Goal: Information Seeking & Learning: Understand process/instructions

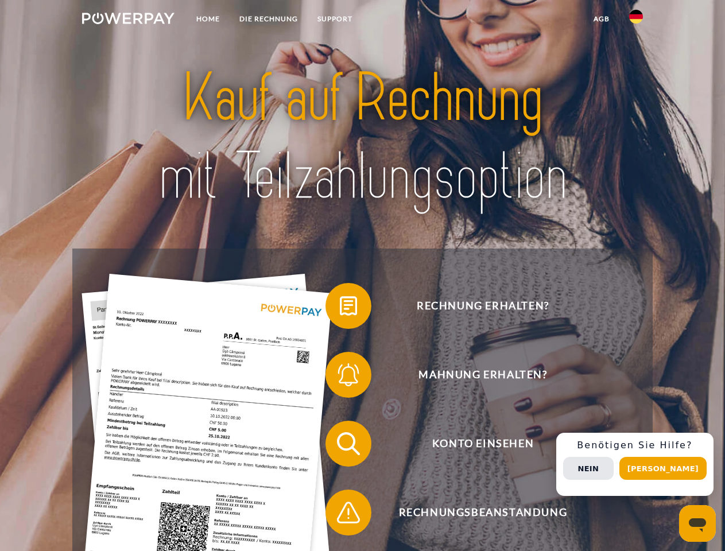
click at [128, 20] on img at bounding box center [128, 18] width 92 height 11
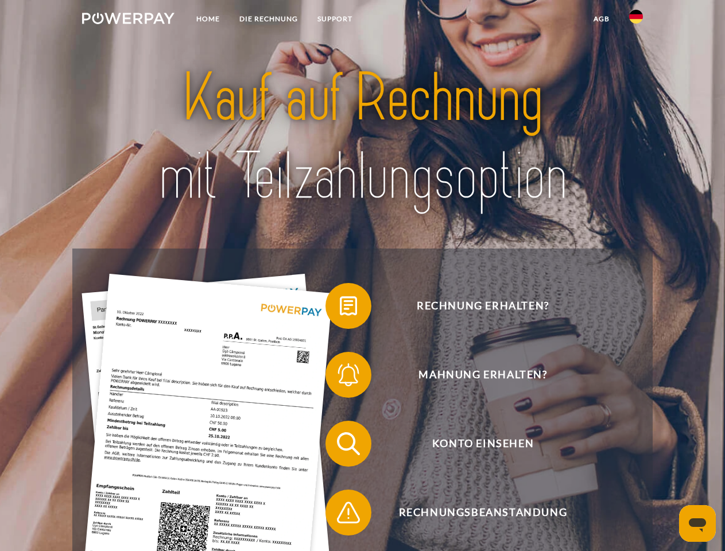
click at [636, 20] on img at bounding box center [636, 17] width 14 height 14
click at [601, 19] on link "agb" at bounding box center [602, 19] width 36 height 21
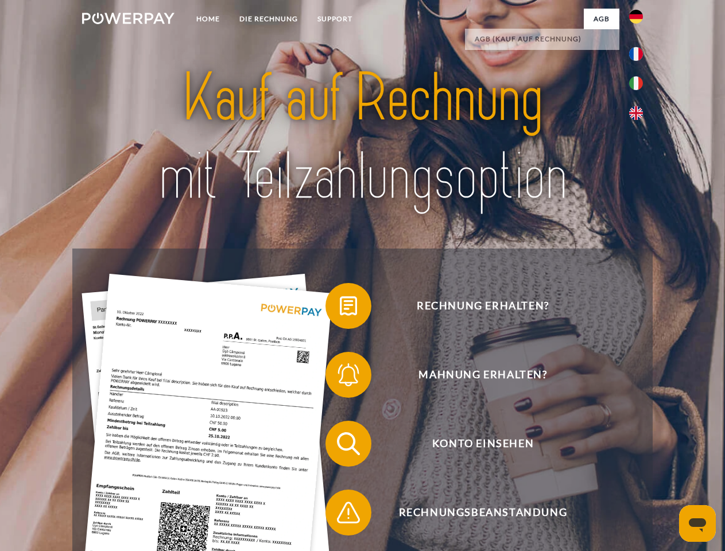
click at [340, 308] on span at bounding box center [331, 305] width 57 height 57
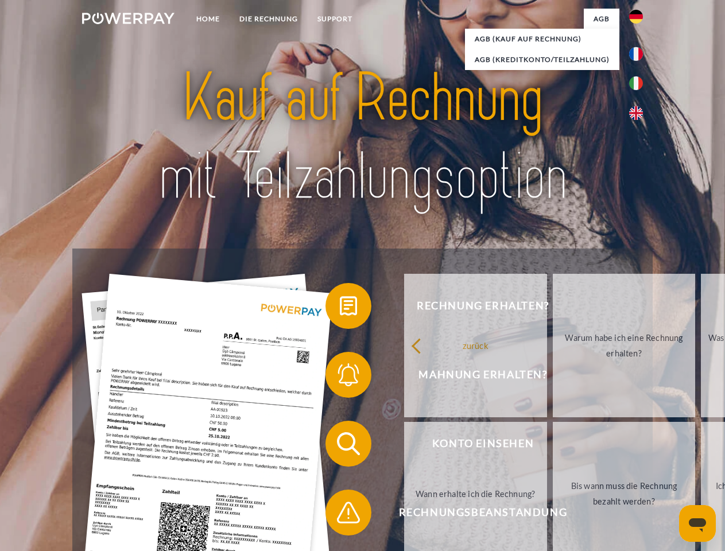
click at [340, 377] on span at bounding box center [331, 374] width 57 height 57
click at [553, 446] on link "Bis wann muss die Rechnung bezahlt werden?" at bounding box center [624, 494] width 143 height 144
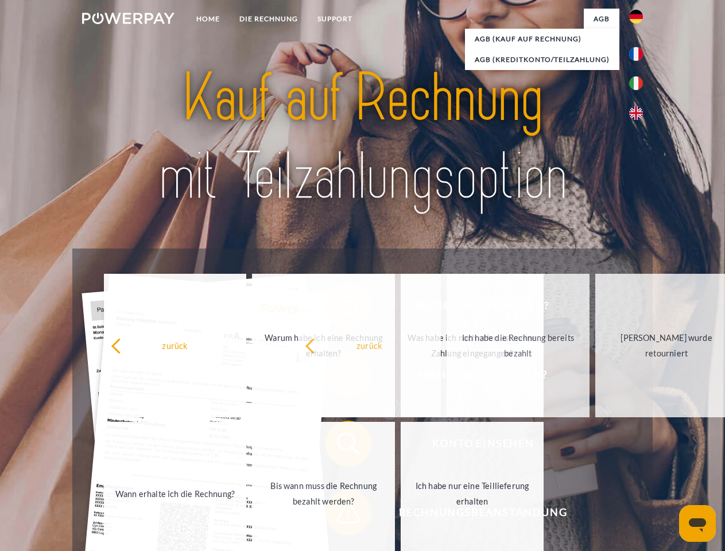
click at [340, 515] on span at bounding box center [331, 512] width 57 height 57
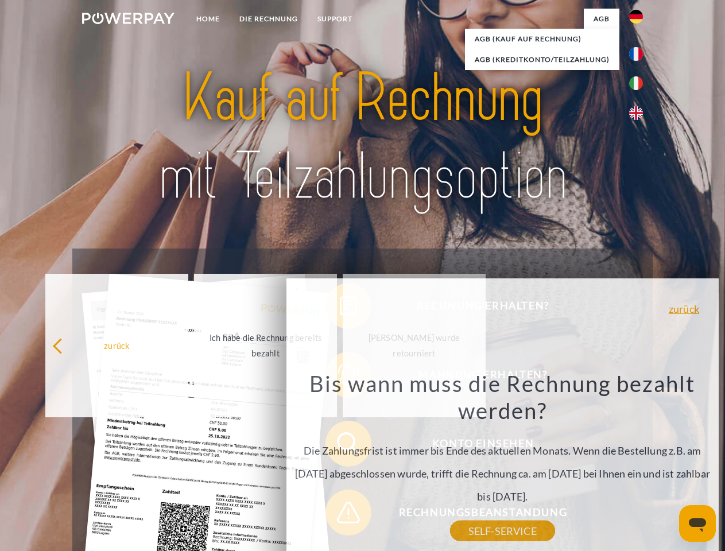
click at [639, 465] on div "Rechnung erhalten? Mahnung erhalten? Konto einsehen" at bounding box center [362, 478] width 580 height 459
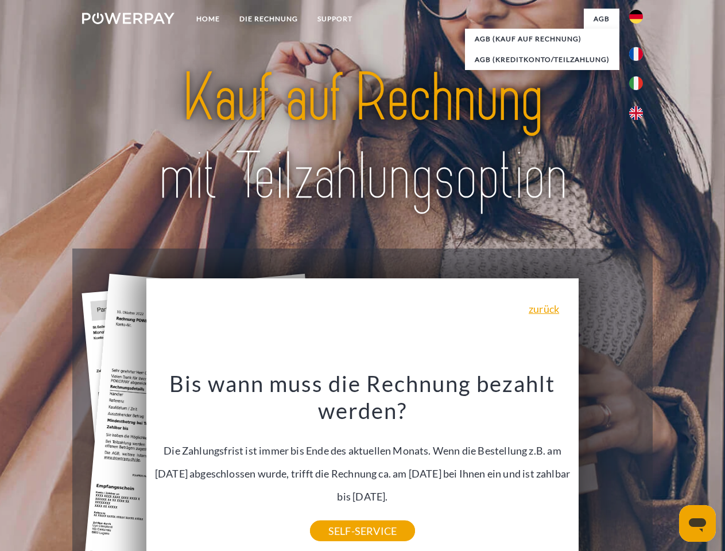
click at [611, 467] on span "Konto einsehen" at bounding box center [482, 444] width 281 height 46
click at [667, 469] on header "Home DIE RECHNUNG SUPPORT" at bounding box center [362, 396] width 725 height 793
